Goal: Task Accomplishment & Management: Manage account settings

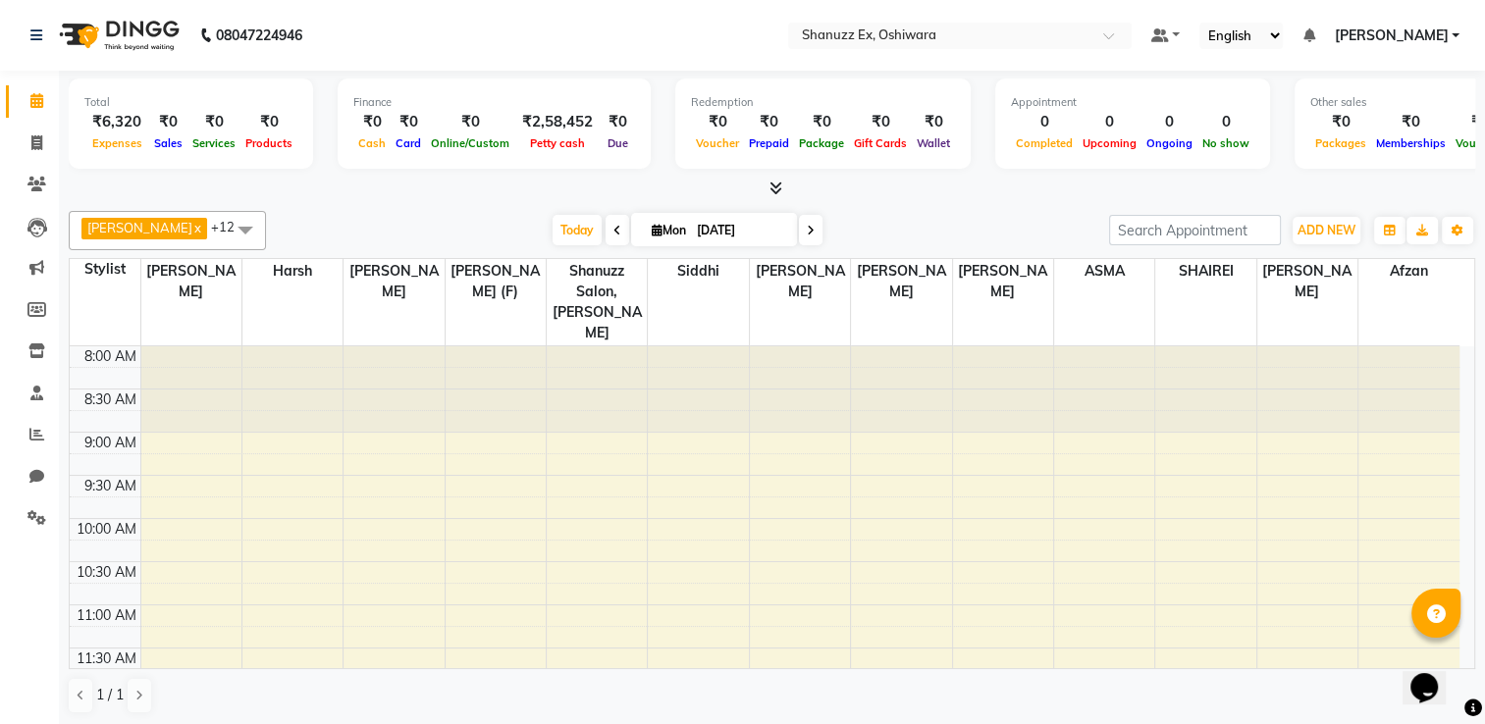
scroll to position [599, 0]
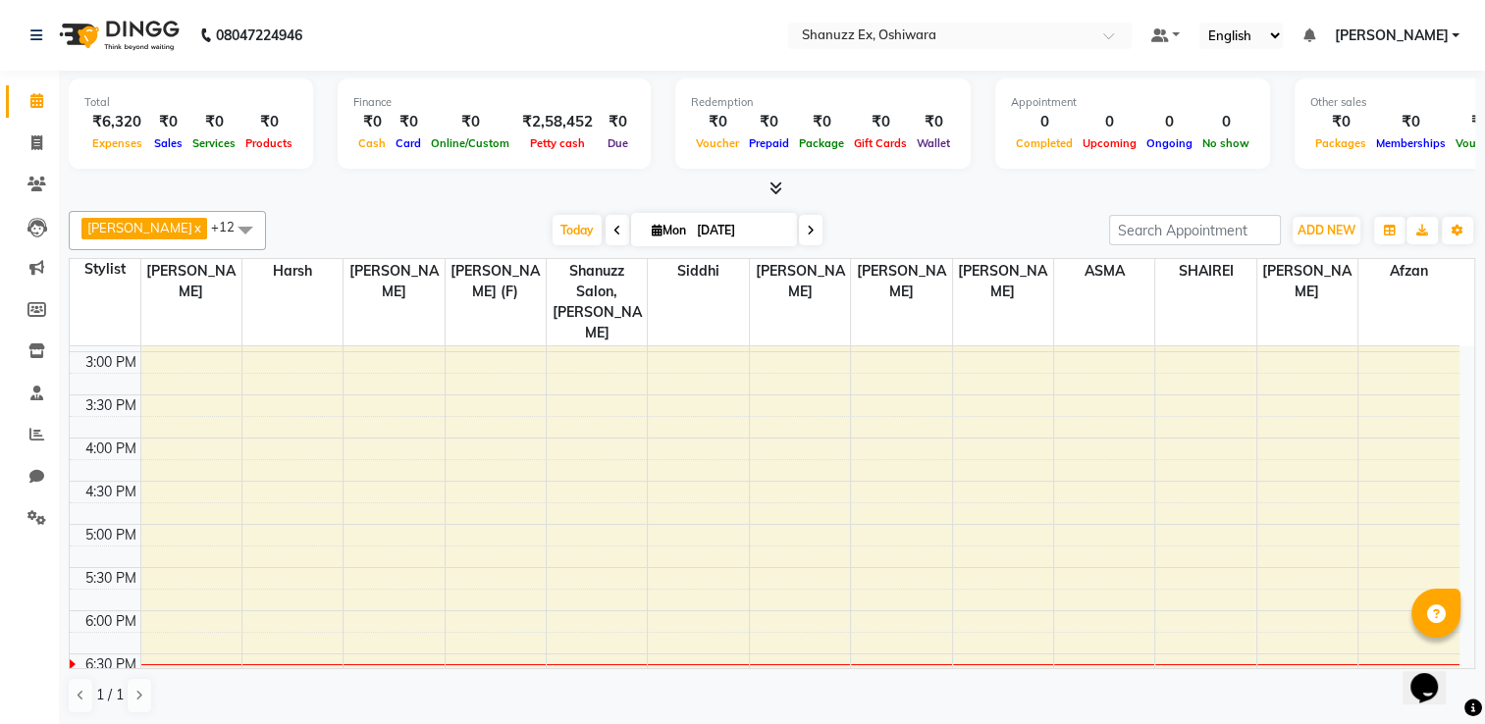
click at [1397, 38] on span "[PERSON_NAME]" at bounding box center [1391, 36] width 114 height 21
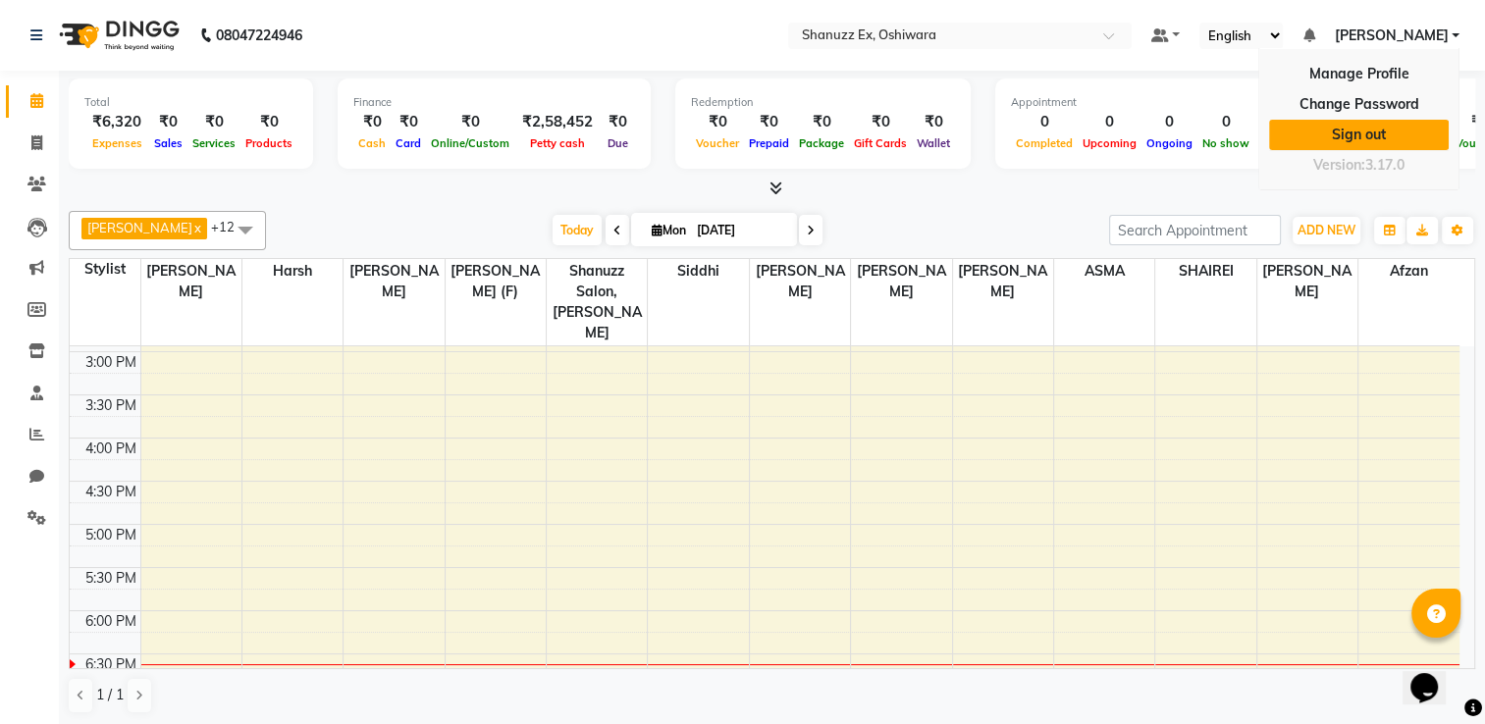
click at [1331, 139] on link "Sign out" at bounding box center [1359, 135] width 180 height 30
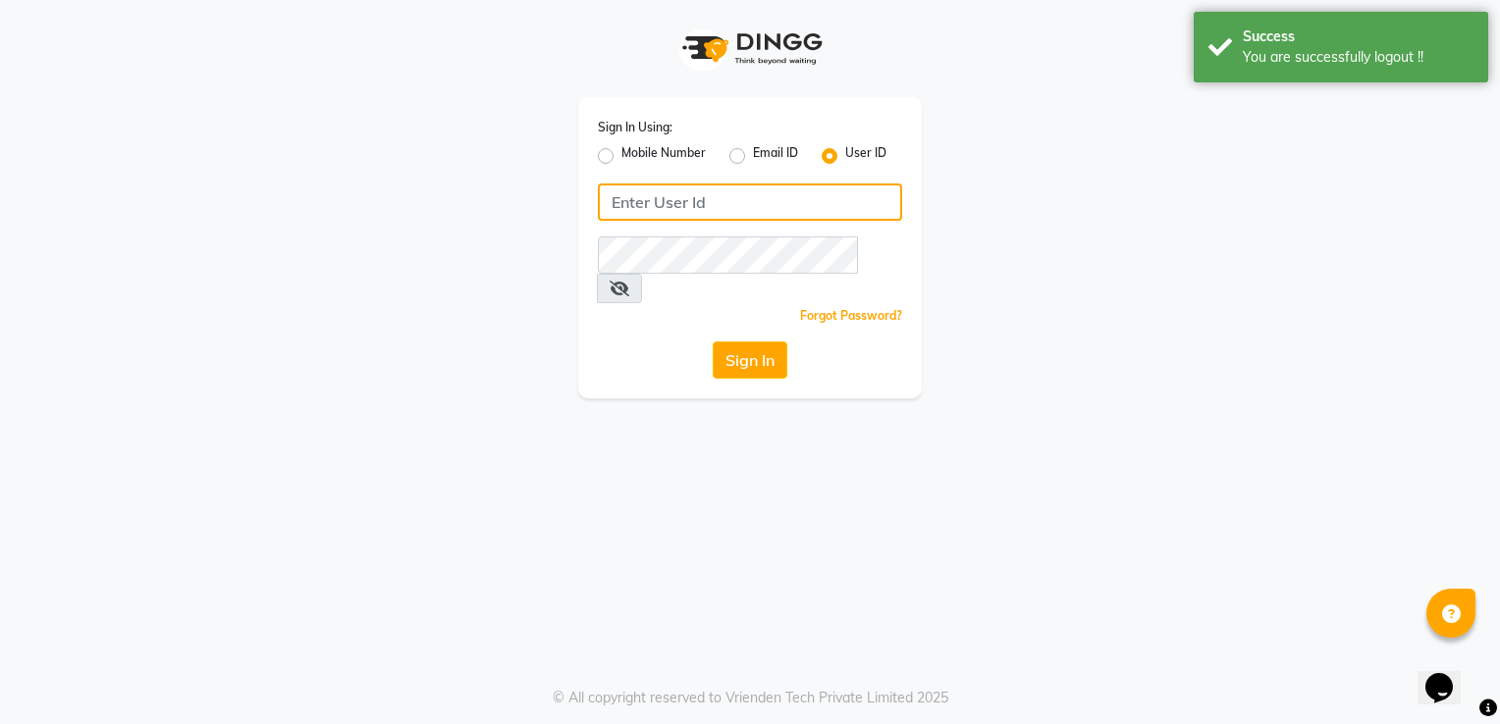
type input "shanuzz"
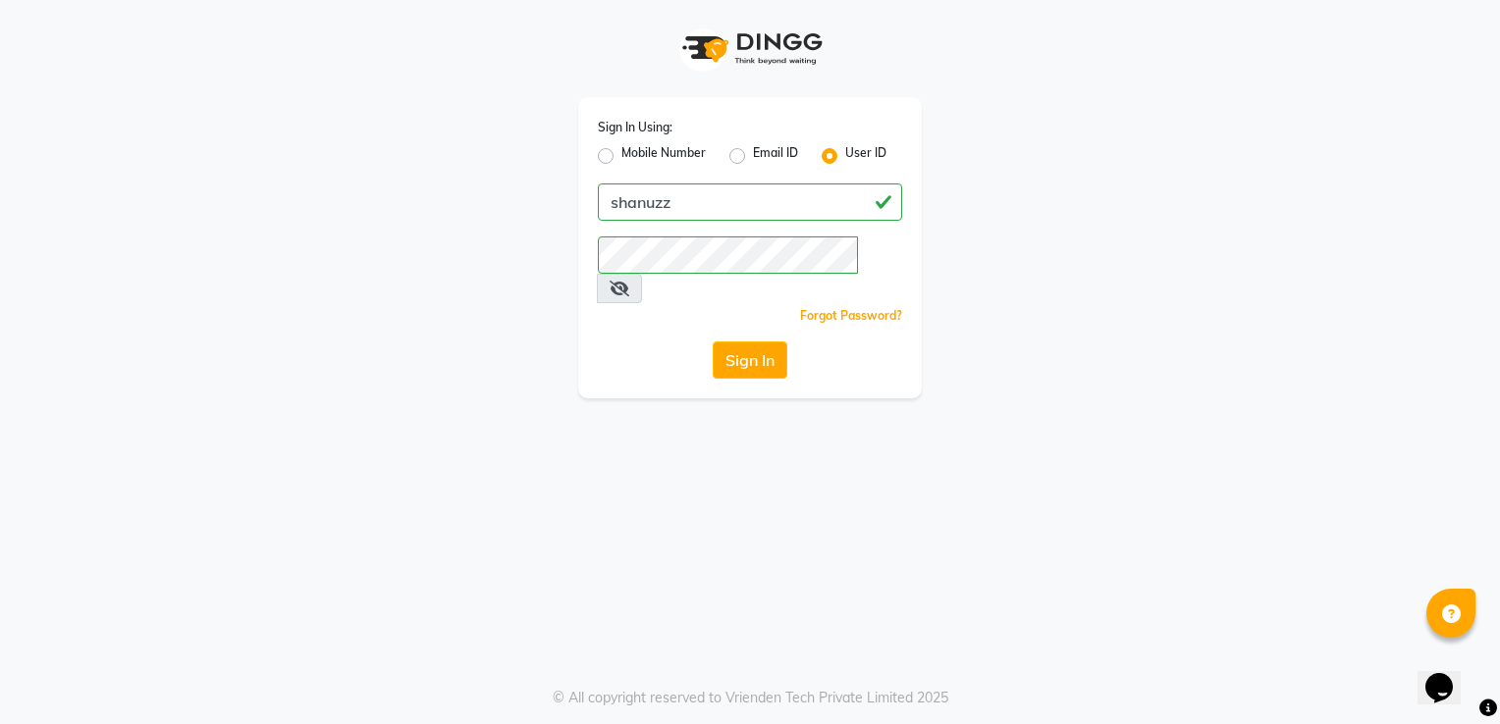
click at [621, 156] on label "Mobile Number" at bounding box center [663, 156] width 84 height 24
click at [621, 156] on input "Mobile Number" at bounding box center [627, 150] width 13 height 13
radio input "true"
radio input "false"
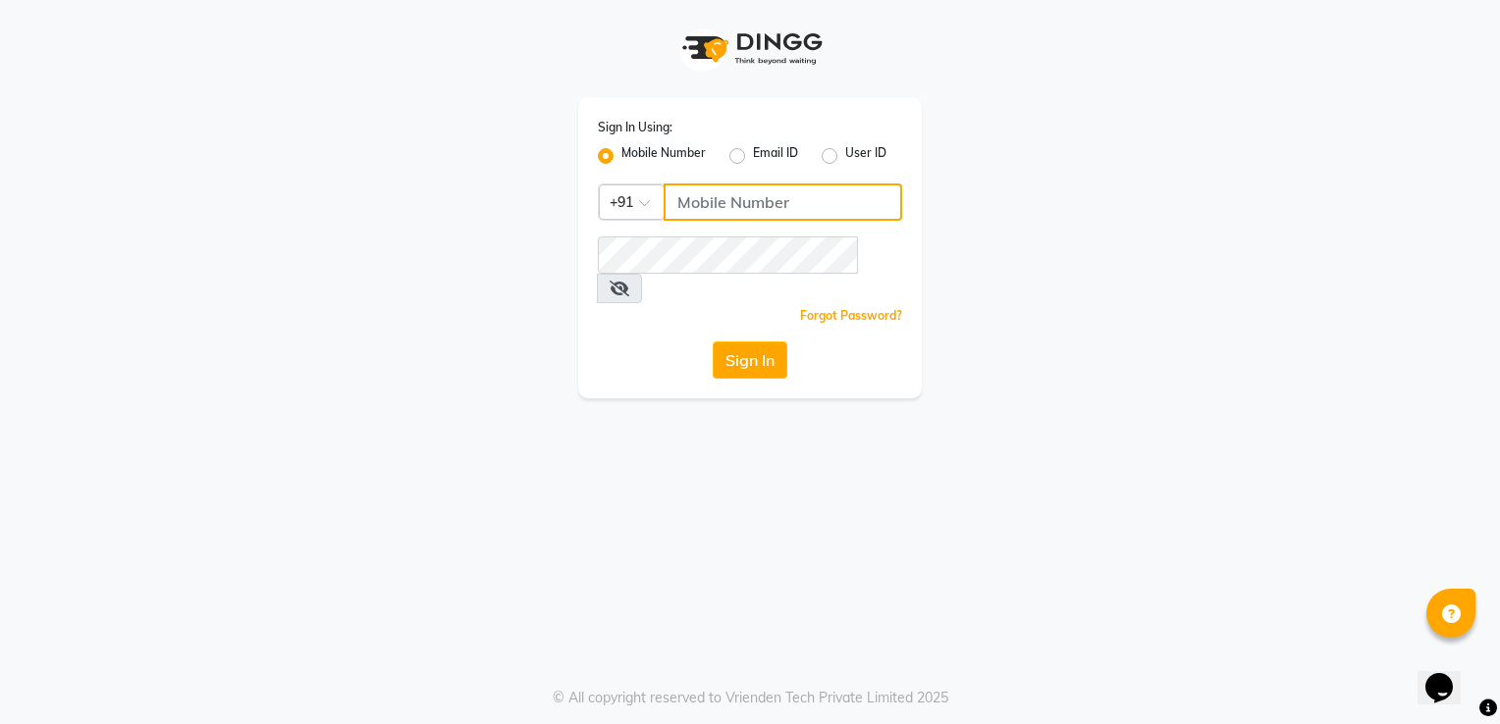
click at [707, 214] on input "Username" at bounding box center [782, 202] width 238 height 37
type input "1111111111"
click at [541, 336] on div "Sign In Using: Mobile Number Email ID User ID Country Code × [PHONE_NUMBER] Rem…" at bounding box center [749, 199] width 1119 height 398
click at [765, 342] on button "Sign In" at bounding box center [750, 360] width 75 height 37
